Goal: Find specific page/section: Find specific page/section

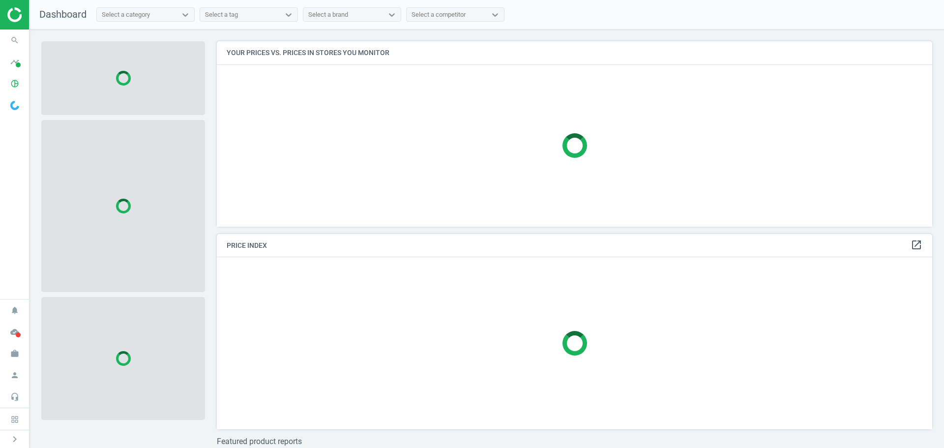
scroll to position [200, 723]
click at [18, 32] on icon "search" at bounding box center [14, 40] width 19 height 19
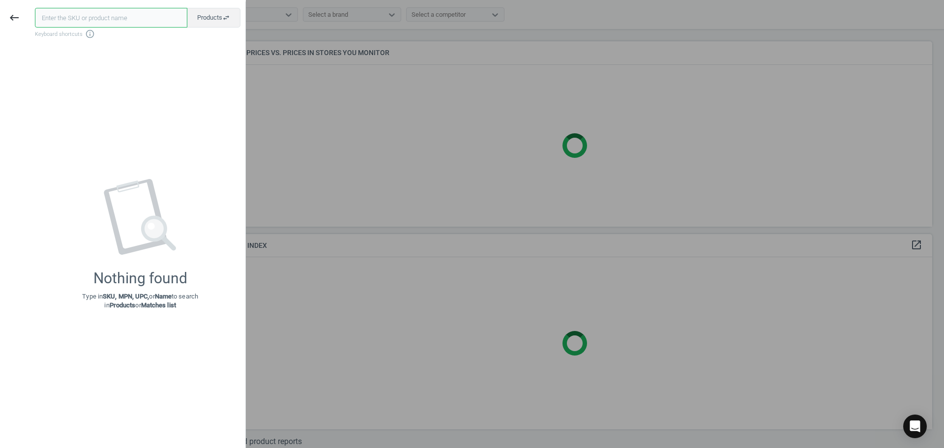
click at [75, 20] on input "text" at bounding box center [111, 18] width 152 height 20
paste input "4810632"
type input "4810632"
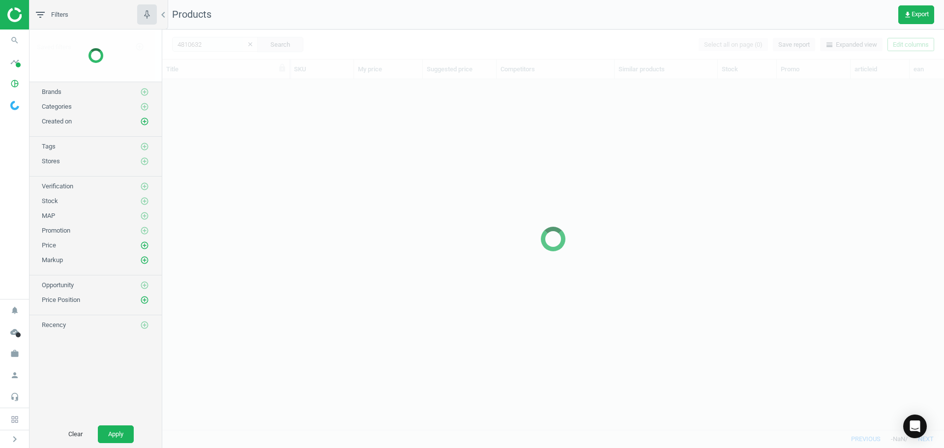
scroll to position [335, 775]
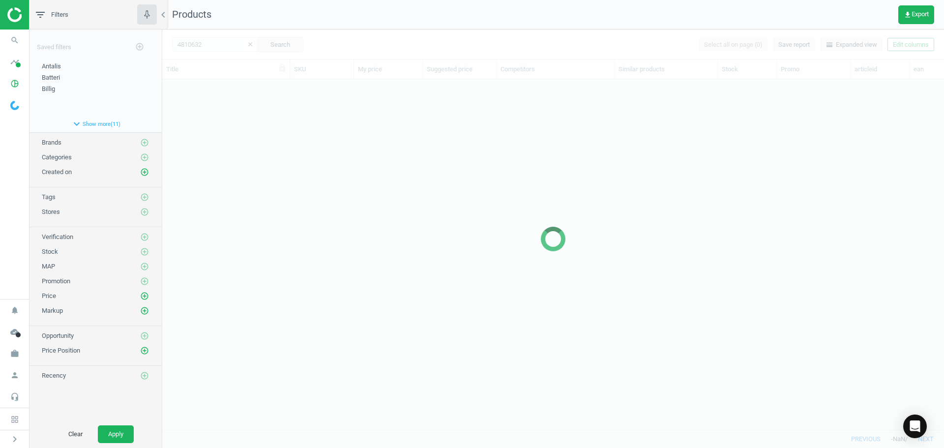
click at [207, 154] on div at bounding box center [553, 239] width 782 height 419
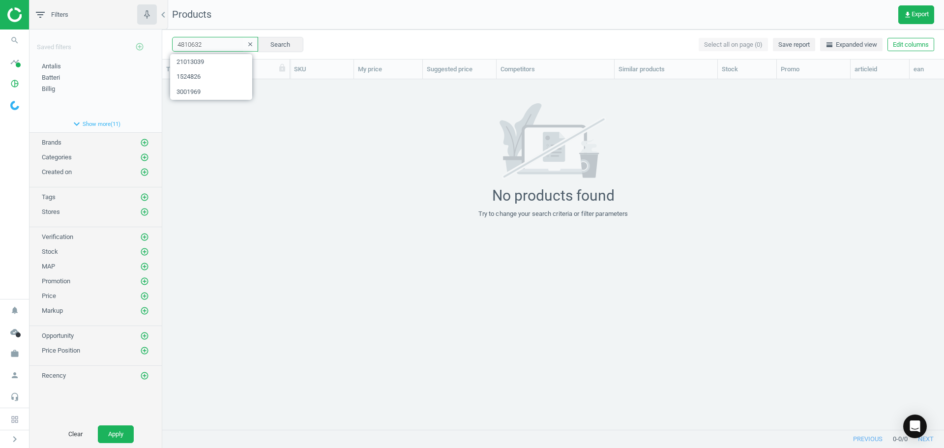
drag, startPoint x: 221, startPoint y: 43, endPoint x: 144, endPoint y: 46, distance: 76.8
click at [145, 46] on div "filter_list Filters chevron_left Saved filters add_circle_outline Antalis edit …" at bounding box center [487, 224] width 915 height 448
paste input "16870069"
type input "16870069"
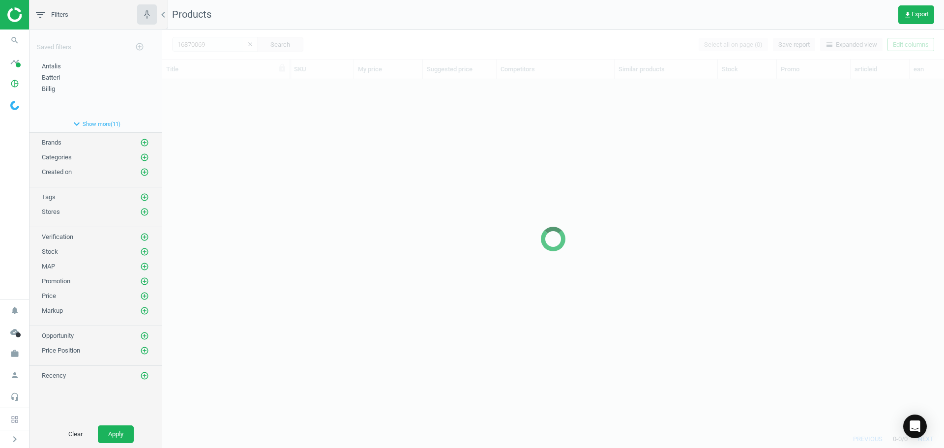
click at [264, 133] on div at bounding box center [553, 239] width 782 height 419
